Goal: Task Accomplishment & Management: Manage account settings

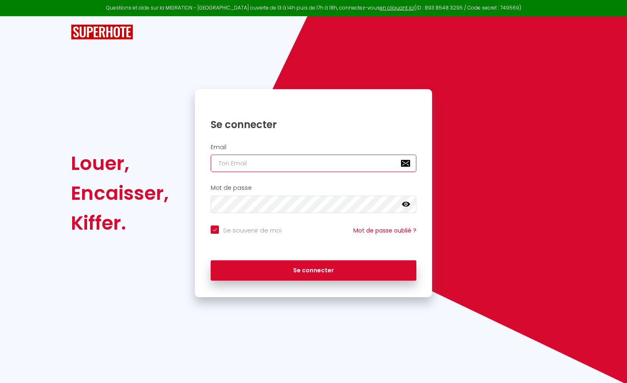
type input "[EMAIL_ADDRESS][DOMAIN_NAME]"
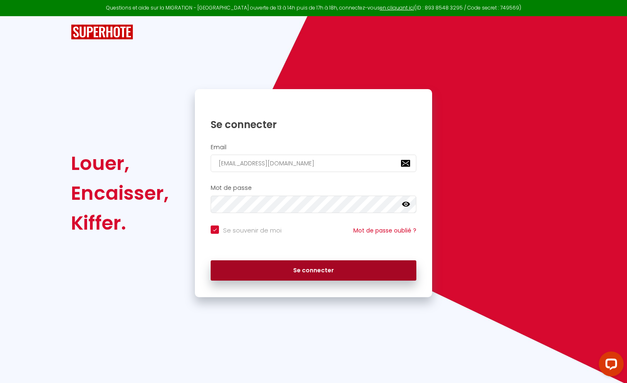
click at [315, 266] on button "Se connecter" at bounding box center [314, 270] width 206 height 21
checkbox input "true"
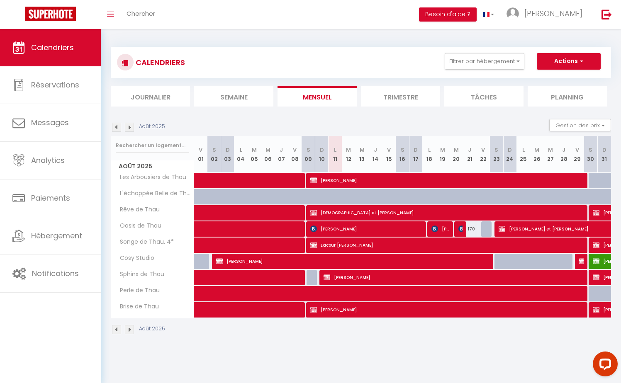
click at [117, 129] on img at bounding box center [116, 127] width 9 height 9
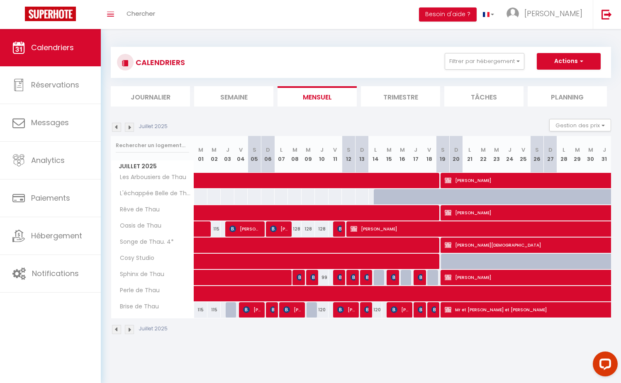
click at [117, 129] on img at bounding box center [116, 127] width 9 height 9
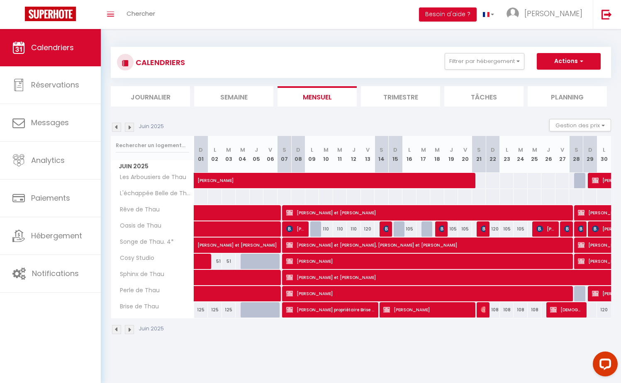
click at [117, 129] on img at bounding box center [116, 127] width 9 height 9
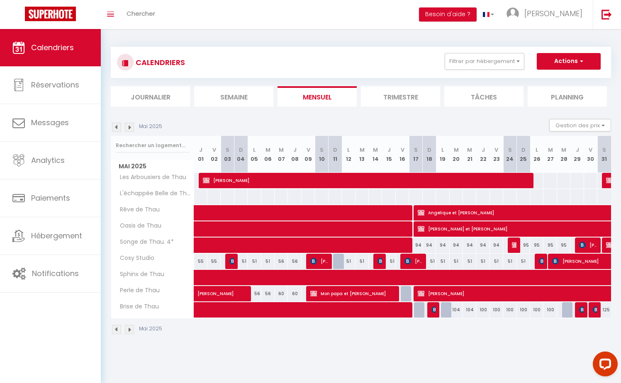
click at [127, 126] on img at bounding box center [129, 127] width 9 height 9
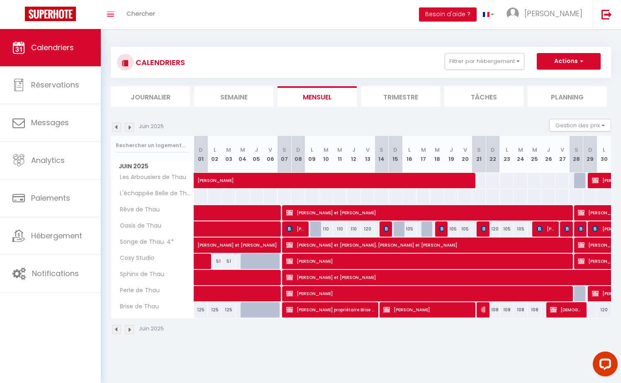
click at [127, 126] on img at bounding box center [129, 127] width 9 height 9
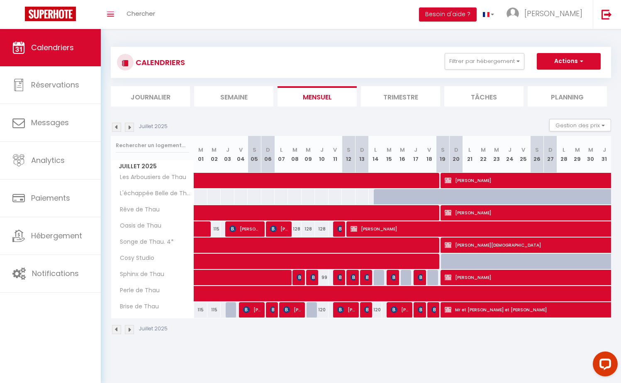
click at [127, 126] on img at bounding box center [129, 127] width 9 height 9
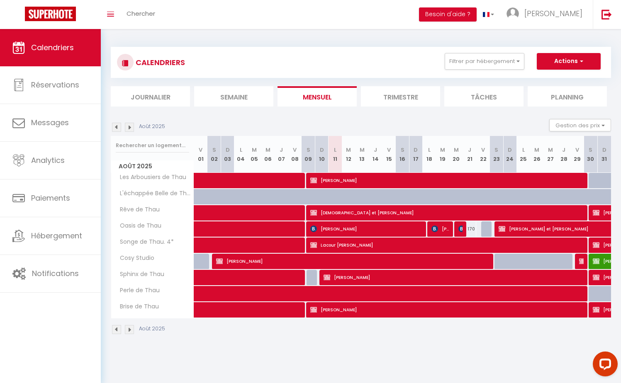
click at [127, 126] on img at bounding box center [129, 127] width 9 height 9
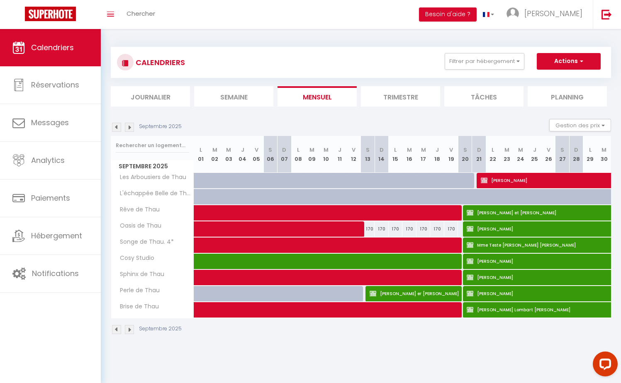
select select "KO"
select select "0"
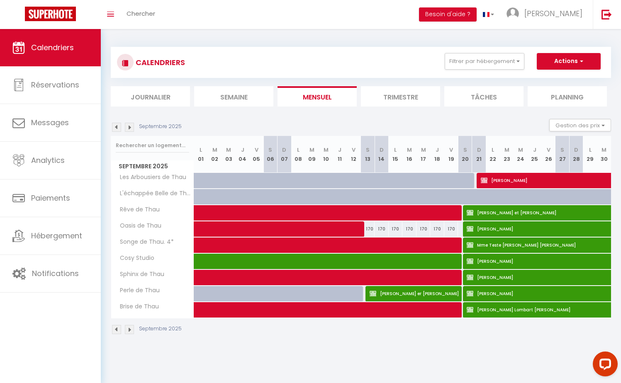
select select "1"
select select
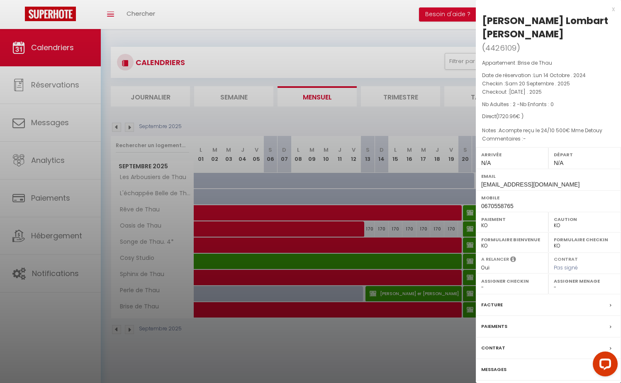
click at [490, 309] on label "Facture" at bounding box center [492, 305] width 22 height 9
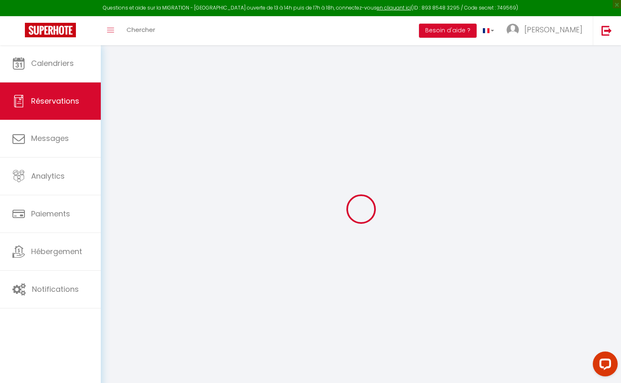
select select
checkbox input "true"
select select
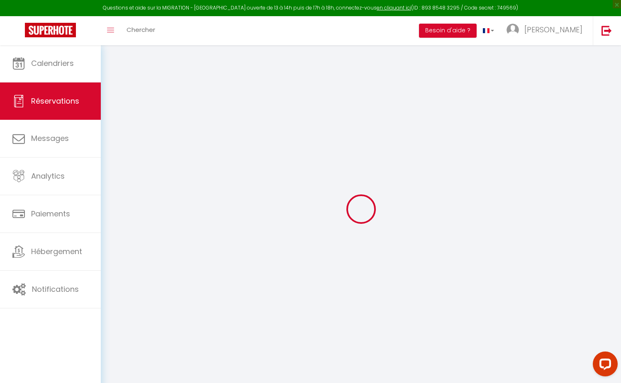
checkbox input "true"
type textarea "Acompte reçu le 24/10 500€ Mme Detouy"
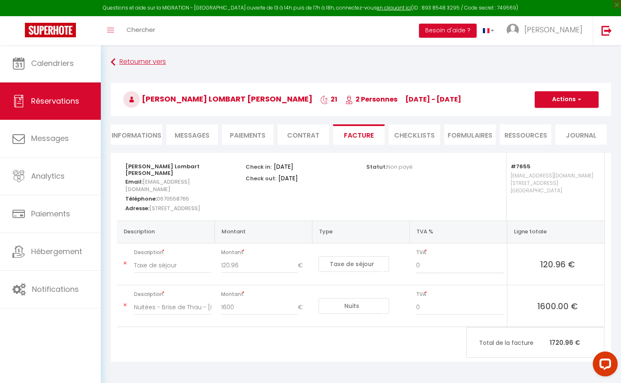
click at [115, 64] on icon at bounding box center [113, 62] width 5 height 15
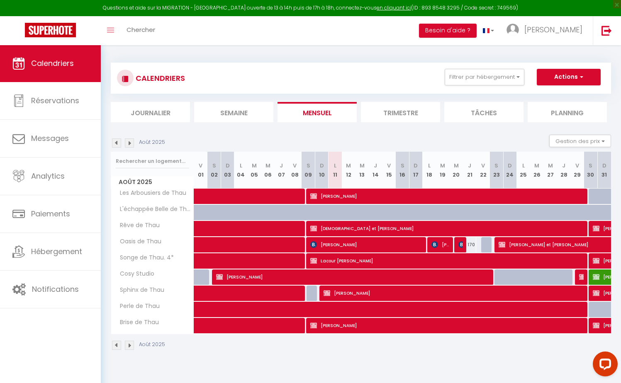
click at [133, 141] on img at bounding box center [129, 142] width 9 height 9
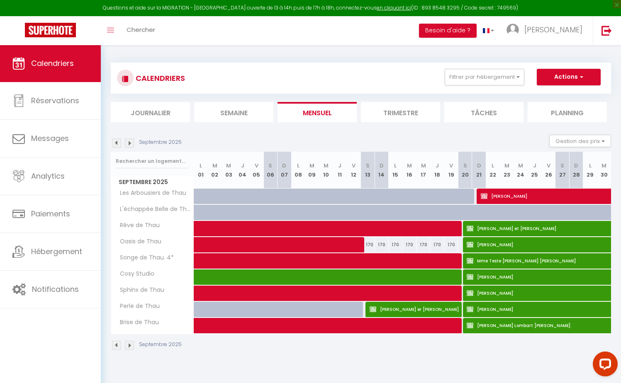
click at [386, 314] on span "[PERSON_NAME] er [PERSON_NAME]" at bounding box center [413, 309] width 89 height 16
select select "OK"
select select "KO"
select select "0"
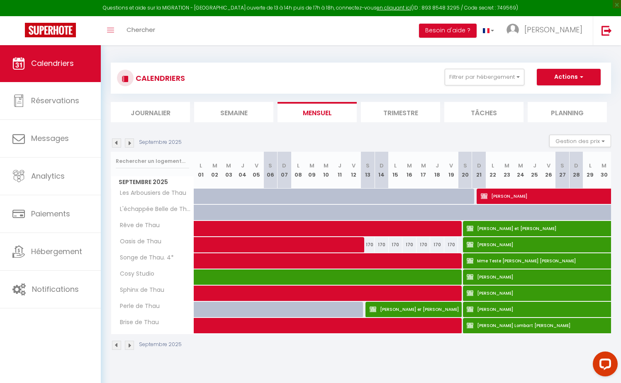
select select "1"
select select
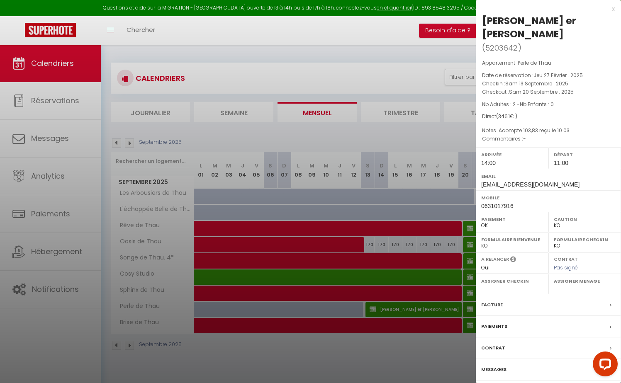
click at [499, 301] on label "Facture" at bounding box center [492, 305] width 22 height 9
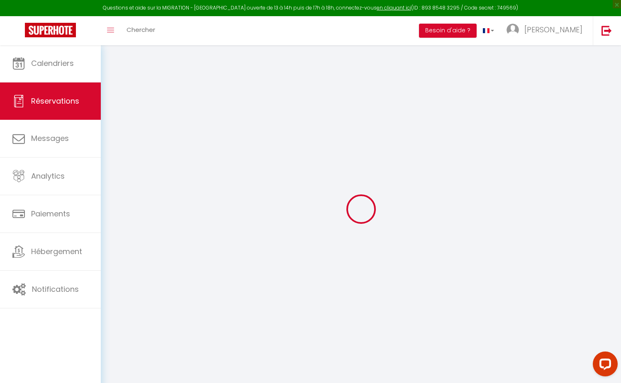
select select
checkbox input "true"
type textarea "Acompte 103,83 reçu le 10.03"
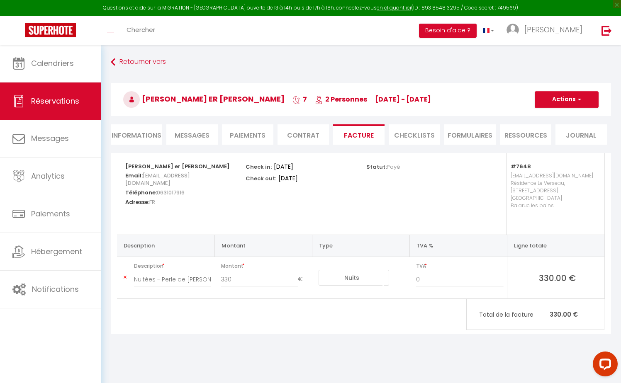
scroll to position [45, 0]
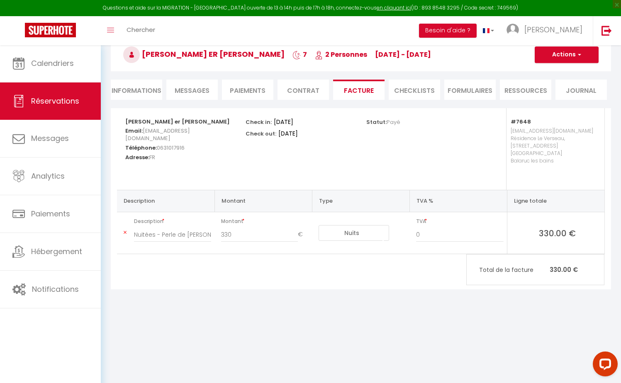
click at [128, 89] on li "Informations" at bounding box center [136, 90] width 51 height 20
